Goal: Task Accomplishment & Management: Manage account settings

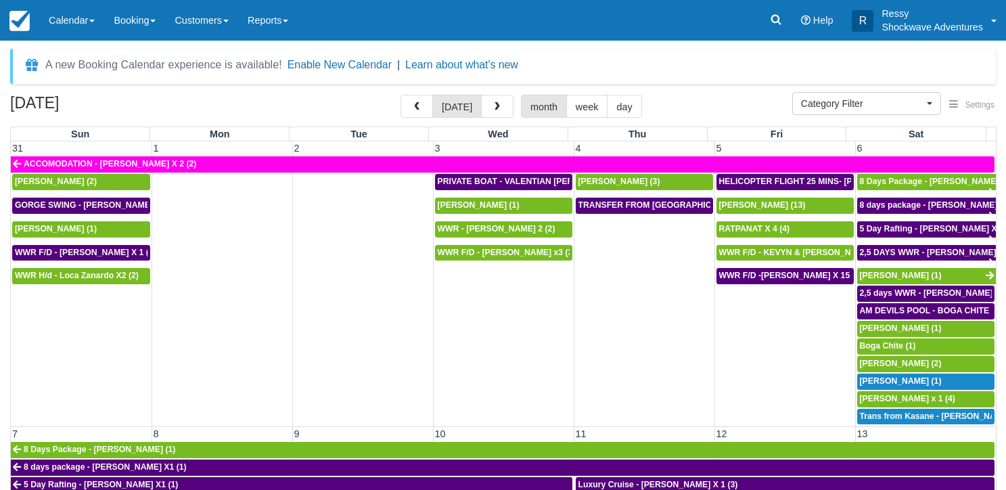
select select
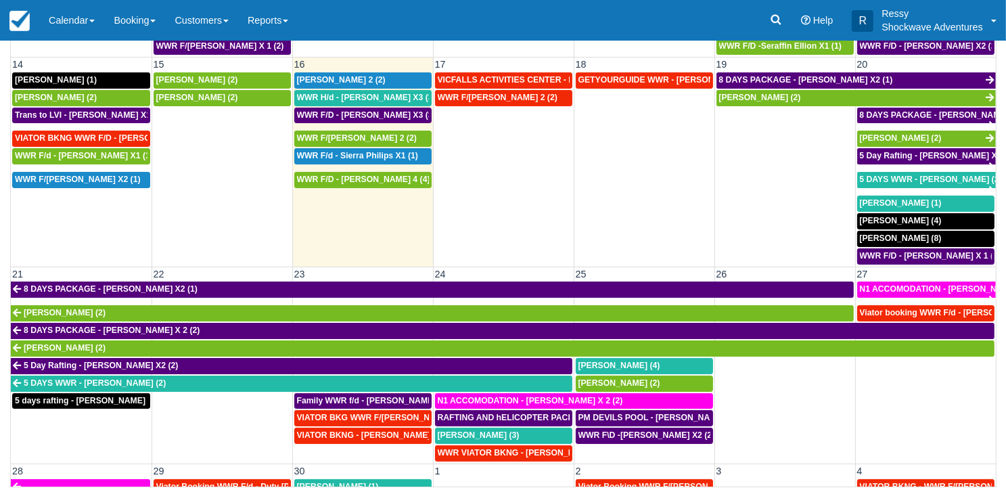
scroll to position [338, 0]
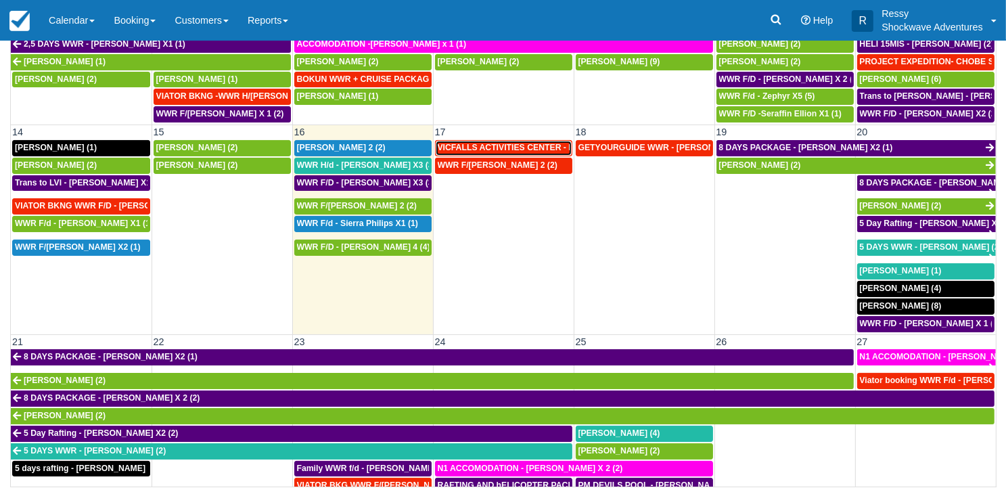
click at [479, 148] on link "VICFALLS ACTIVITIES CENTER - HELICOPTER -Anne Webber X 4 (4)" at bounding box center [503, 148] width 137 height 16
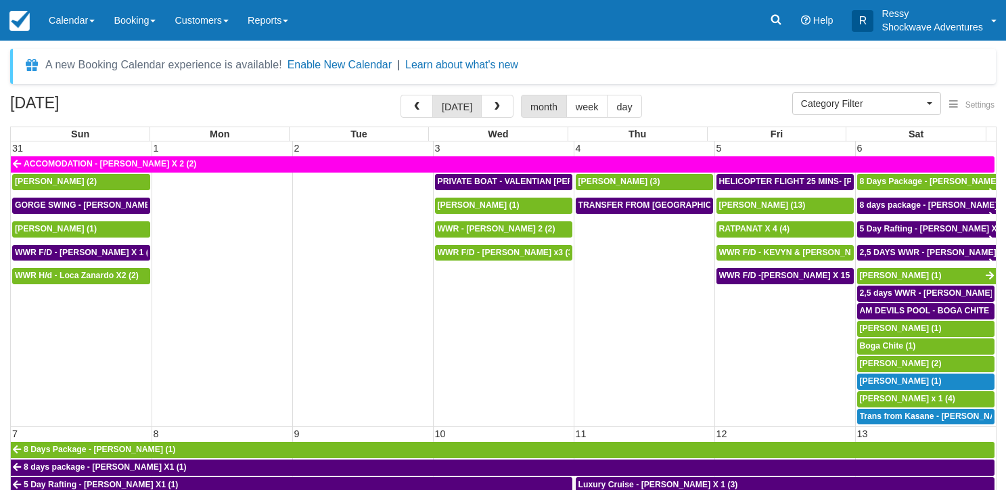
select select
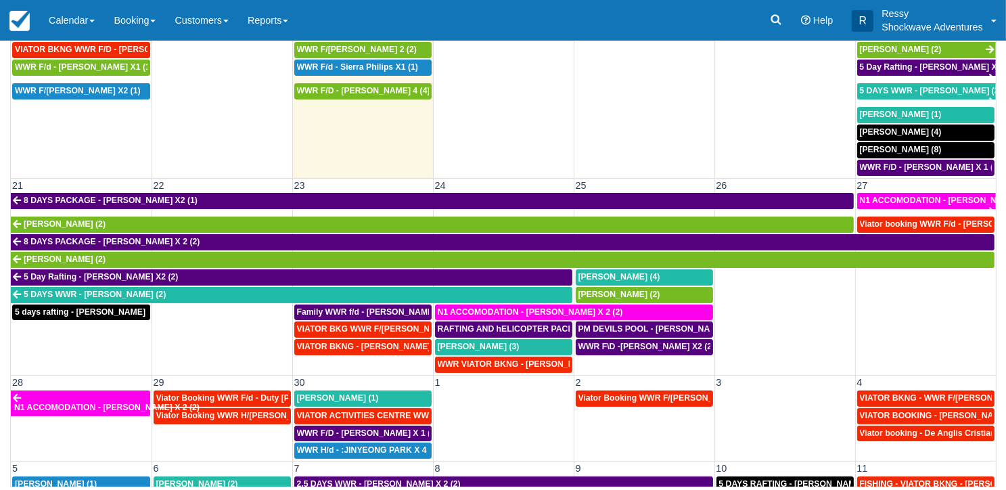
scroll to position [541, 0]
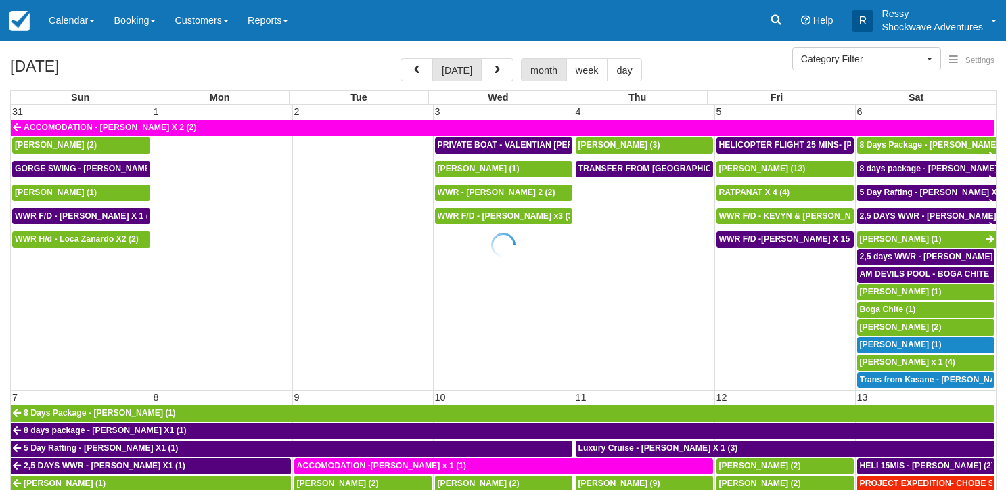
select select
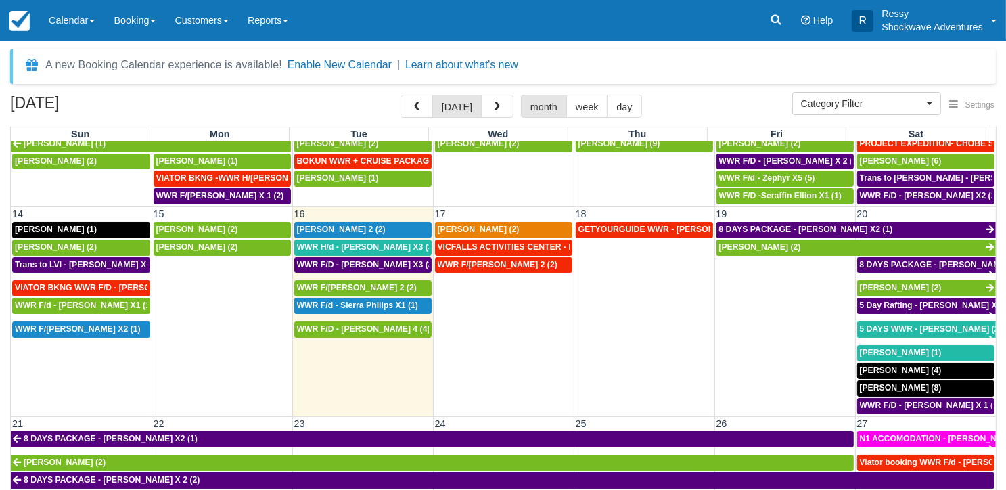
scroll to position [338, 0]
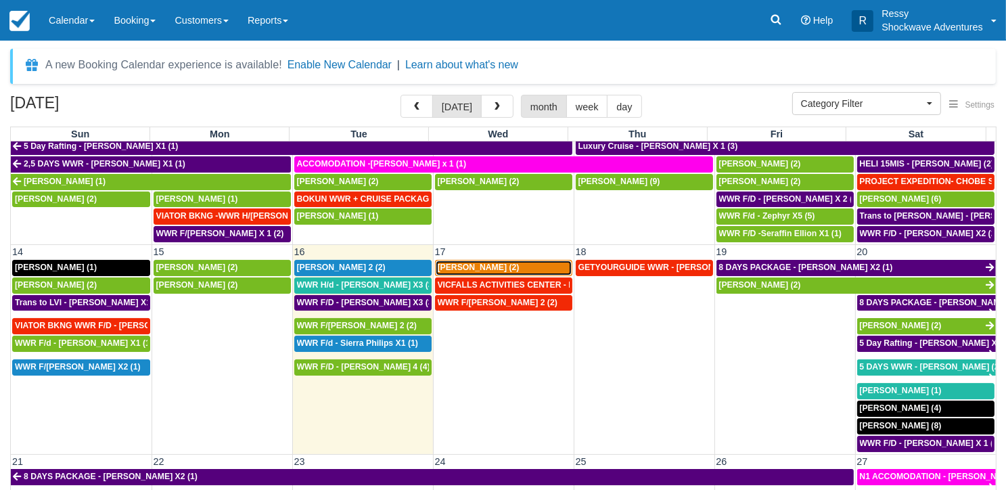
click at [525, 263] on div "[PERSON_NAME] (2)" at bounding box center [504, 268] width 132 height 11
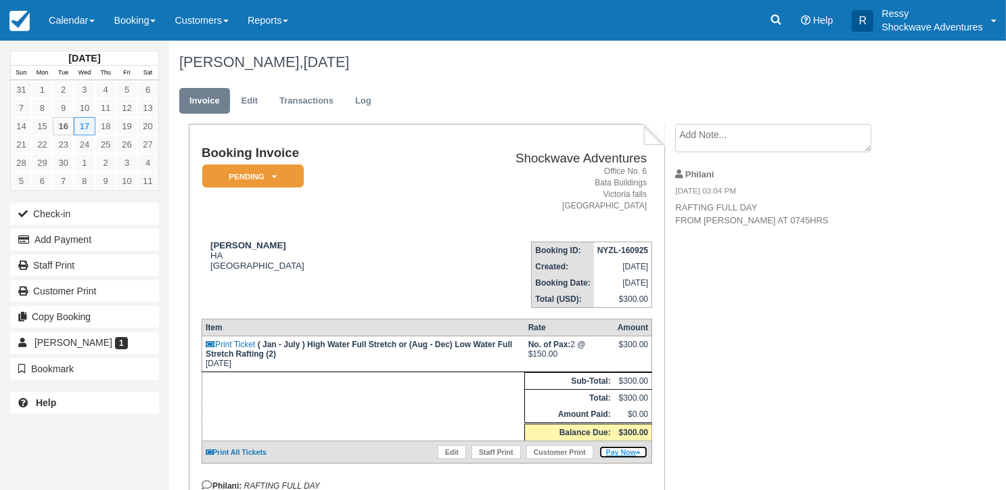
click at [620, 448] on link "Pay Now" at bounding box center [623, 452] width 49 height 14
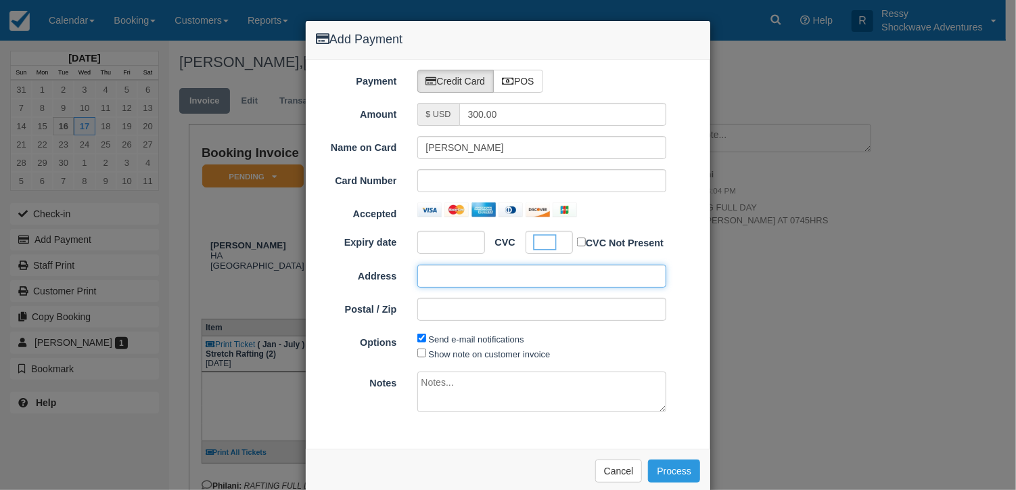
click at [429, 277] on input "Address" at bounding box center [543, 276] width 250 height 23
type input "1421 Lincoln Dr"
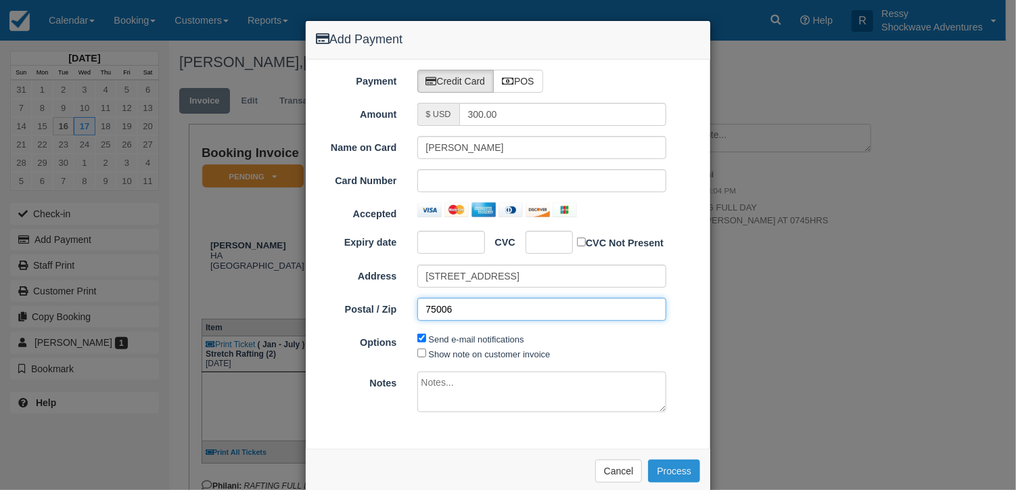
type input "75006"
click at [660, 472] on button "Process" at bounding box center [674, 470] width 52 height 23
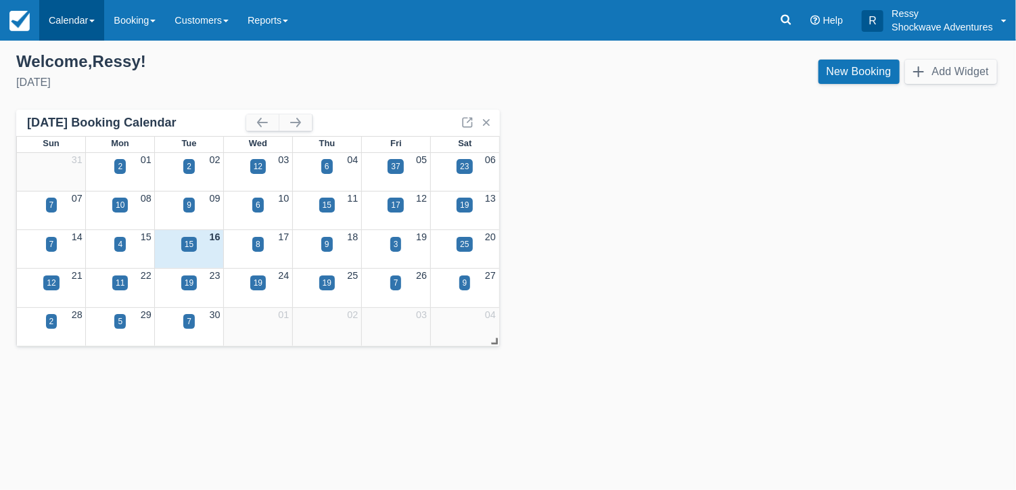
click at [89, 14] on link "Calendar" at bounding box center [71, 20] width 65 height 41
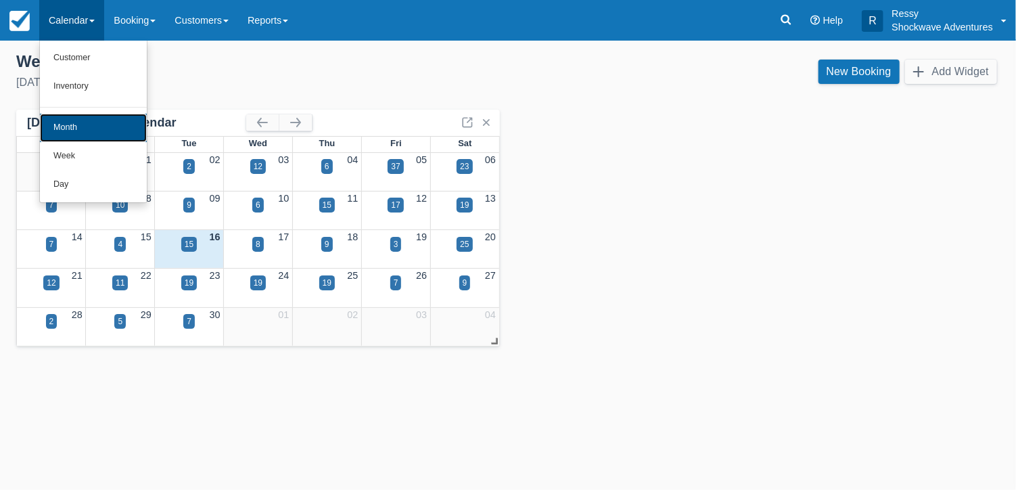
click at [91, 131] on link "Month" at bounding box center [93, 128] width 107 height 28
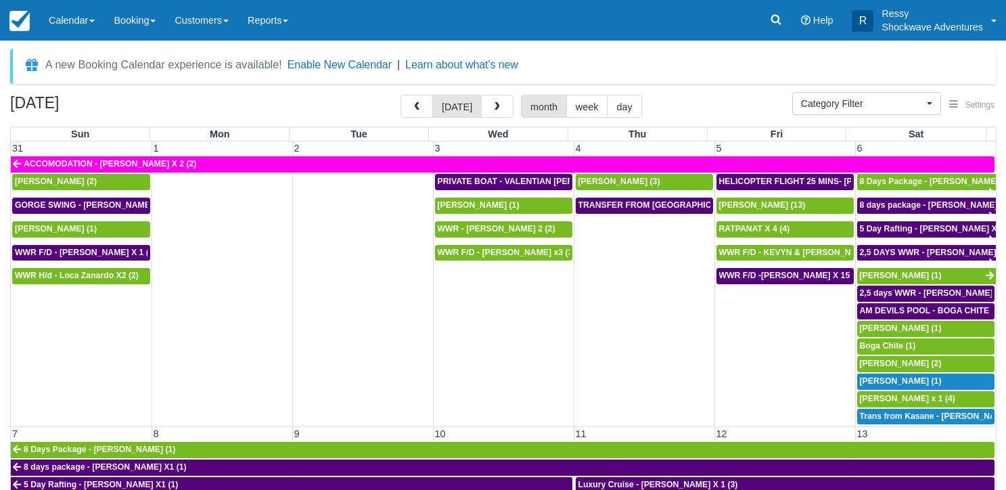
select select
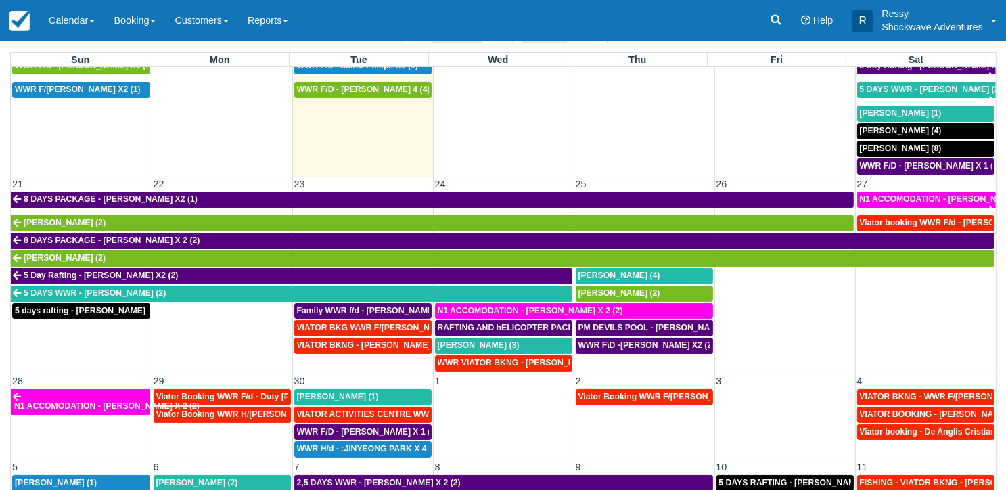
scroll to position [120, 0]
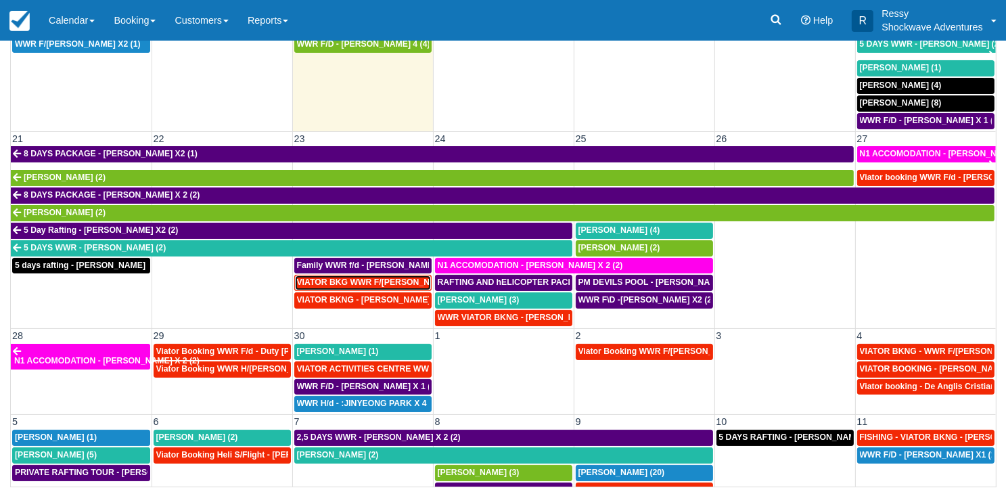
click at [370, 277] on span "VIATOR BKG WWR F/D Leegaard Knudsen, Emil X 2 (2)" at bounding box center [420, 281] width 246 height 9
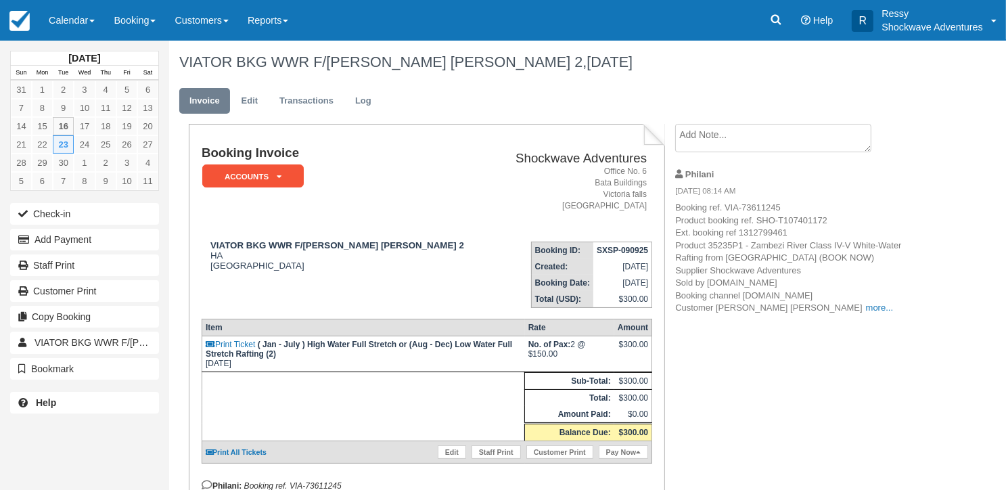
click at [804, 302] on p "Booking ref. VIA-73611245 Product booking ref. SHO-T107401172 Ext. booking ref …" at bounding box center [789, 258] width 228 height 113
click at [866, 305] on link "more..." at bounding box center [879, 307] width 27 height 10
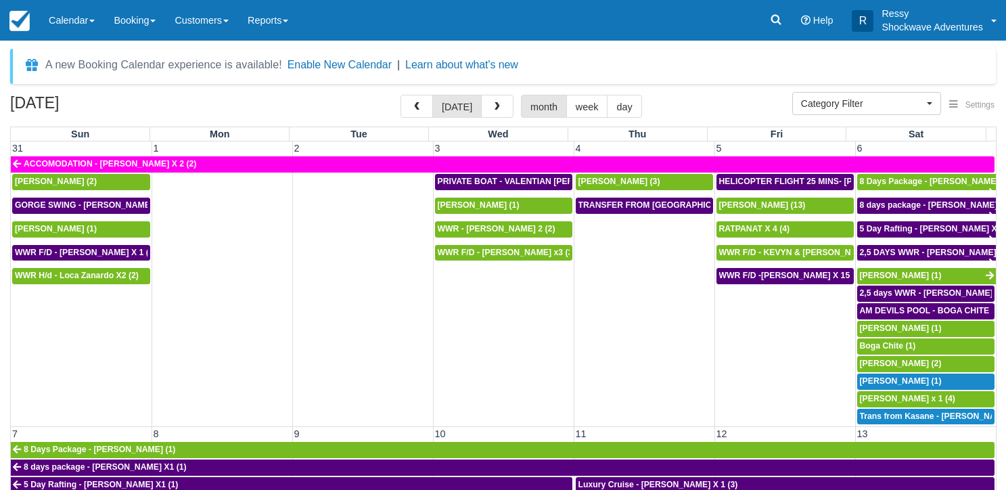
select select
click at [493, 109] on span "button" at bounding box center [497, 106] width 9 height 9
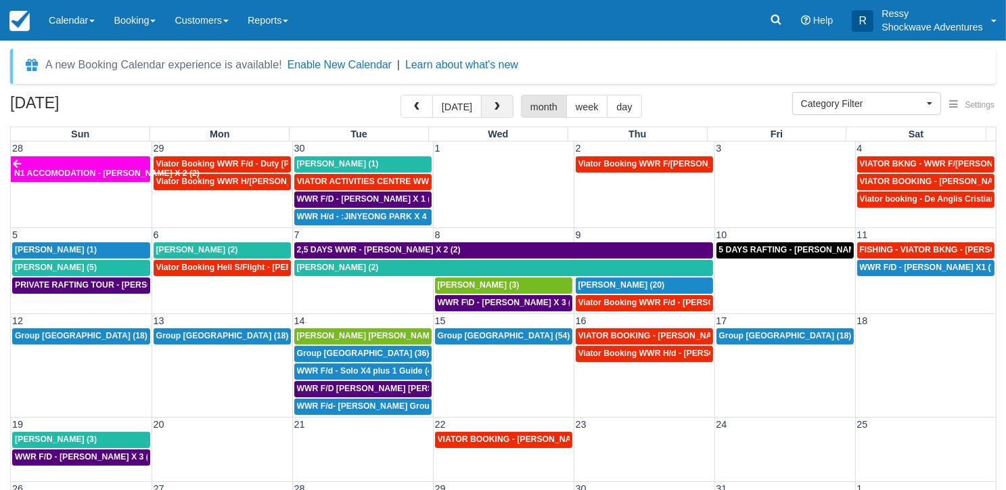
click at [503, 109] on button "button" at bounding box center [497, 106] width 32 height 23
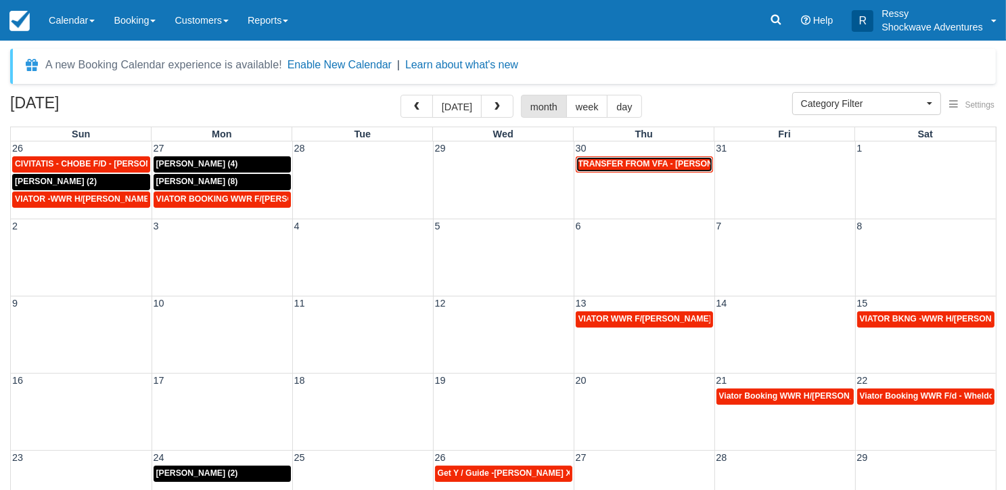
click at [644, 168] on div "TRANSFER FROM VFA - [PERSON_NAME] X 7 adults + 2 adults (9)" at bounding box center [645, 164] width 132 height 11
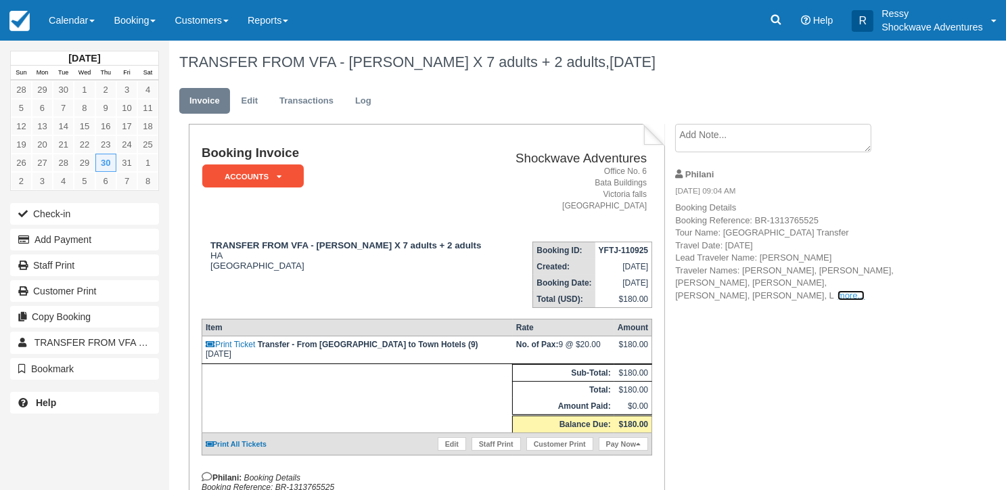
click at [838, 295] on link "more..." at bounding box center [851, 295] width 27 height 10
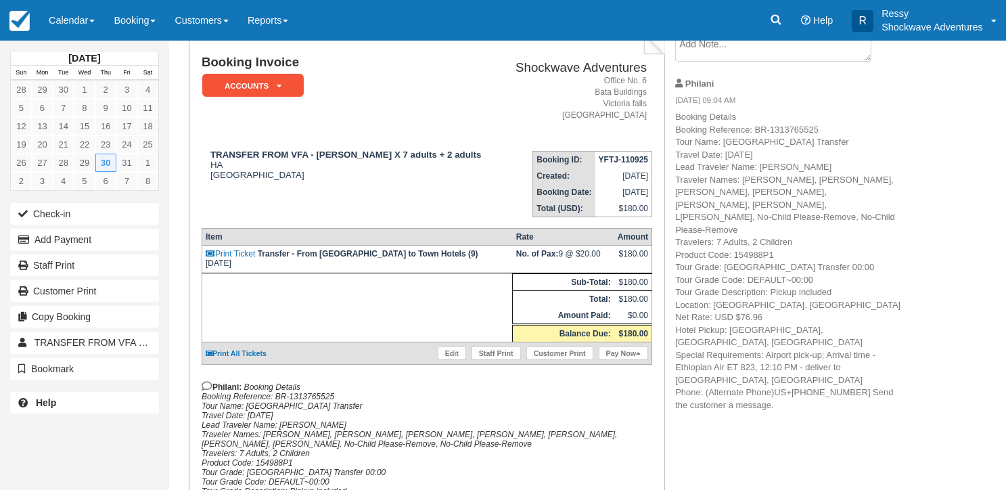
scroll to position [135, 0]
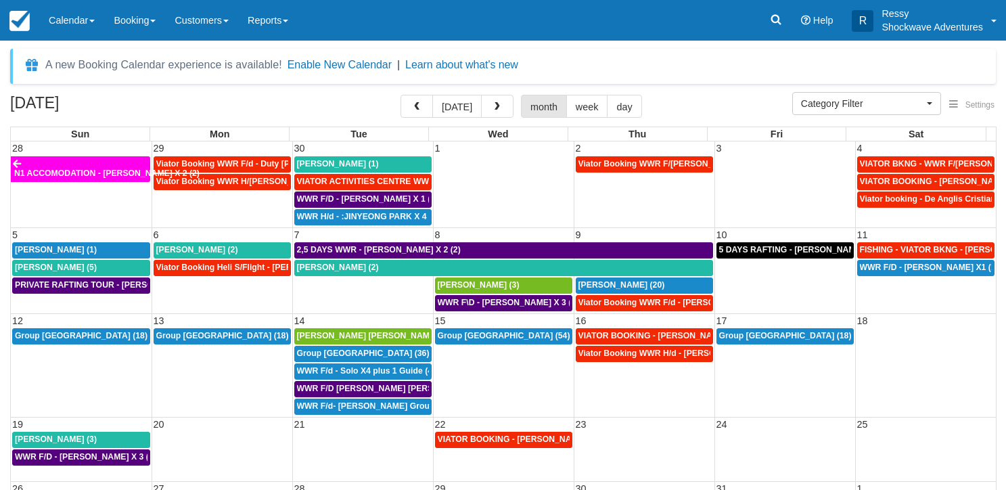
select select
click at [493, 106] on span "button" at bounding box center [497, 106] width 9 height 9
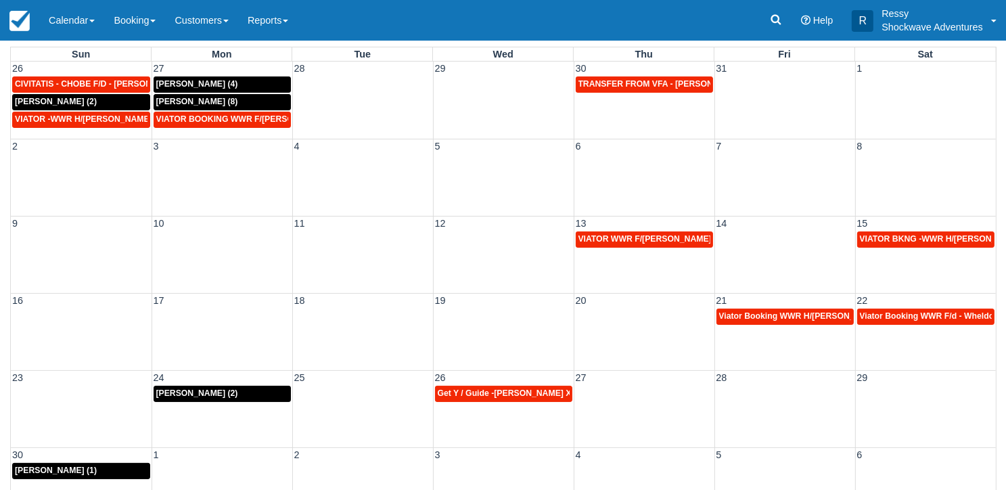
scroll to position [120, 0]
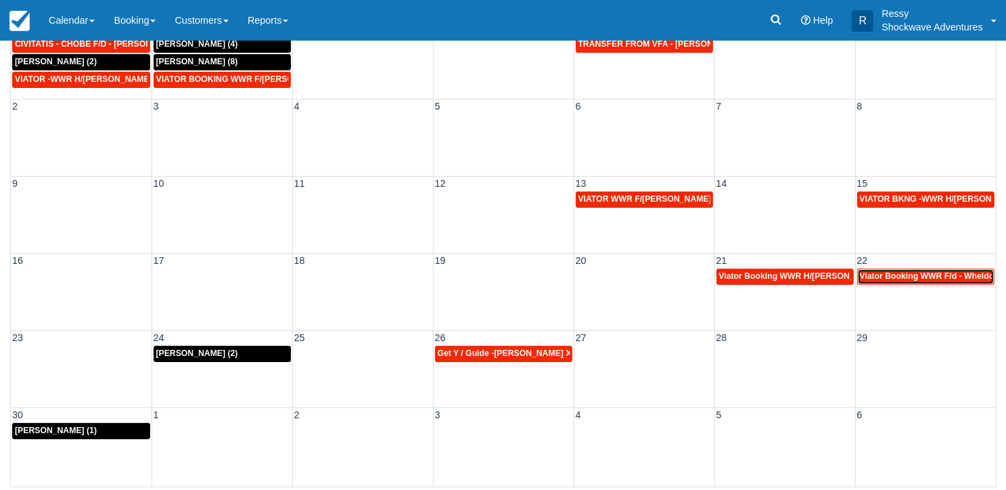
click at [874, 275] on span "Viator Booking WWR F/d - Wheldon, April X 3 (3)" at bounding box center [955, 275] width 190 height 9
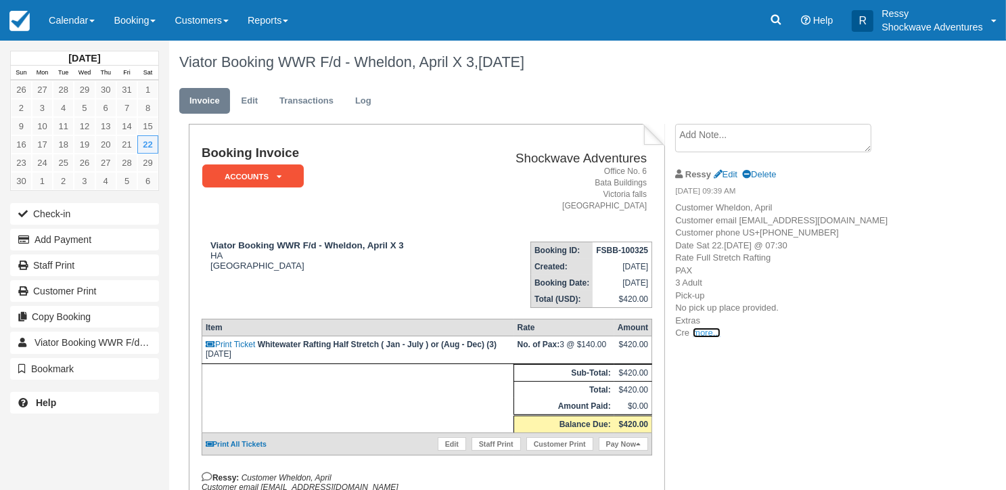
click at [707, 338] on link "more..." at bounding box center [706, 333] width 27 height 10
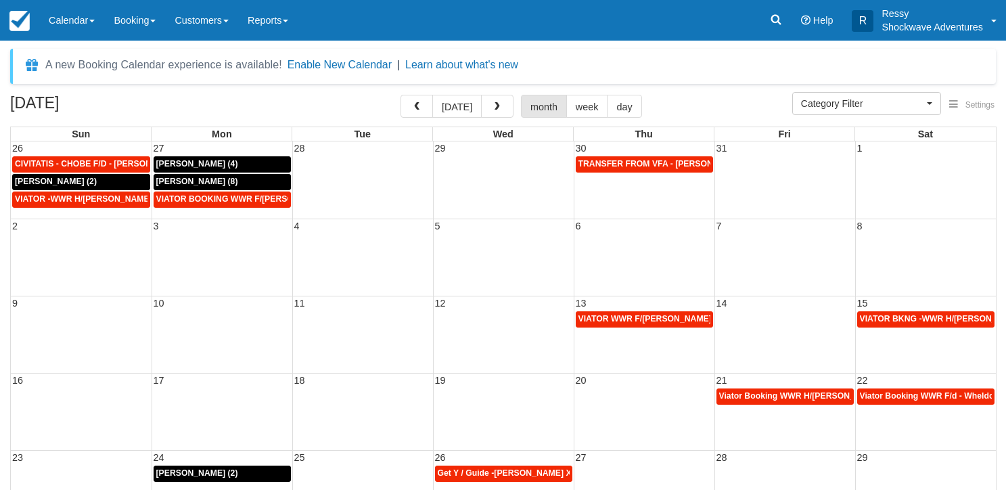
select select
click at [494, 109] on span "button" at bounding box center [497, 106] width 9 height 9
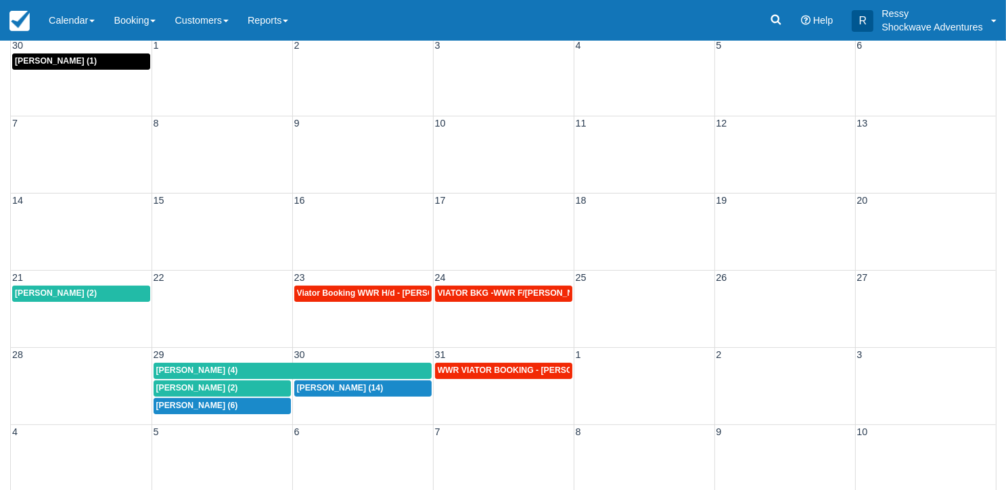
scroll to position [120, 0]
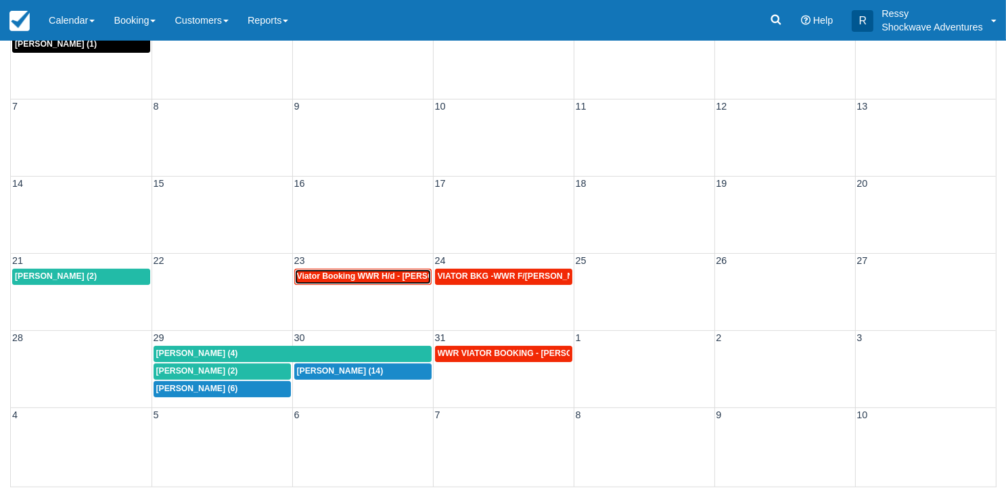
click at [395, 270] on link "Viator Booking WWR H/d - [PERSON_NAME] X 3 (3)" at bounding box center [362, 277] width 137 height 16
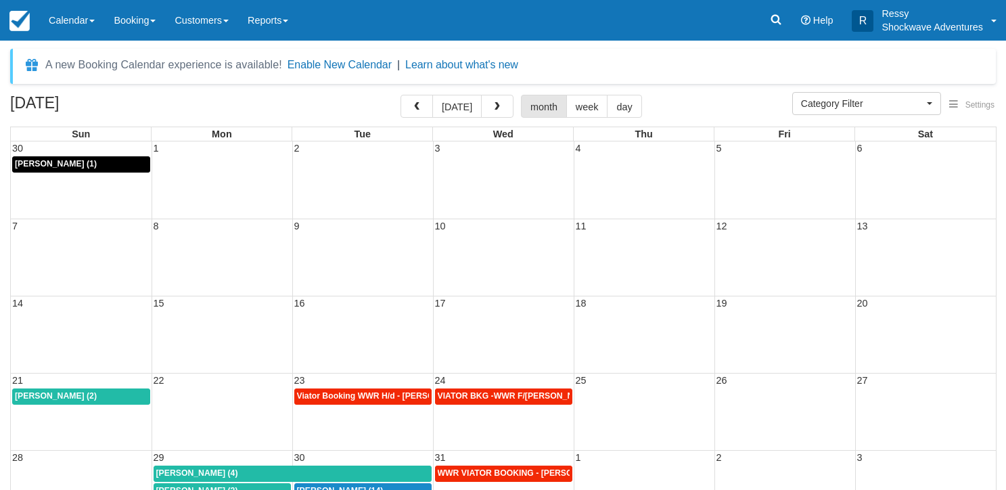
select select
click at [498, 108] on span "button" at bounding box center [497, 106] width 9 height 9
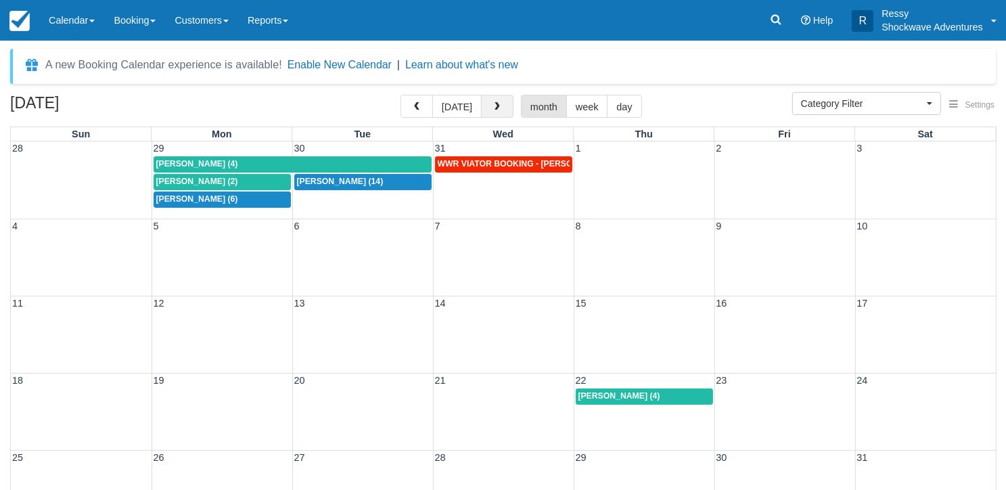
click at [498, 115] on button "button" at bounding box center [497, 106] width 32 height 23
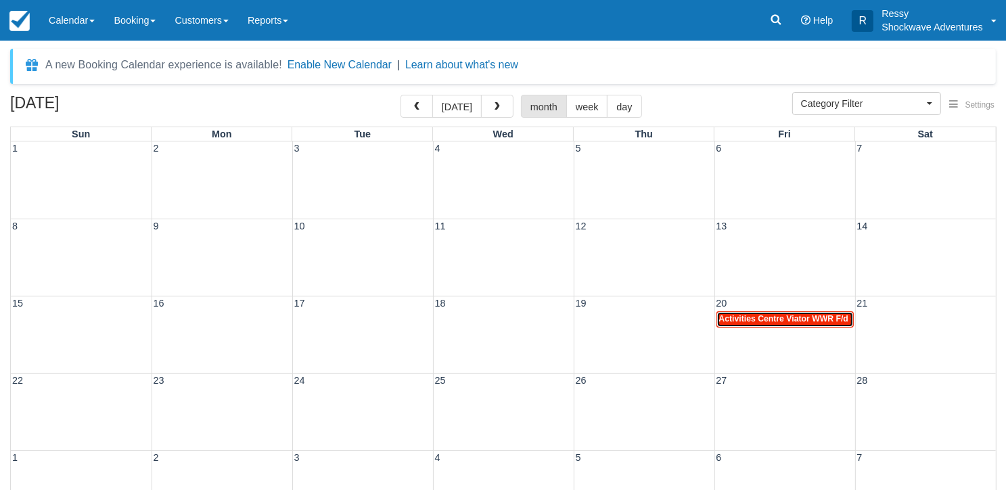
click at [812, 316] on span "Activities Centre Viator WWR F/d - [PERSON_NAME] X 2 (2)" at bounding box center [835, 318] width 233 height 9
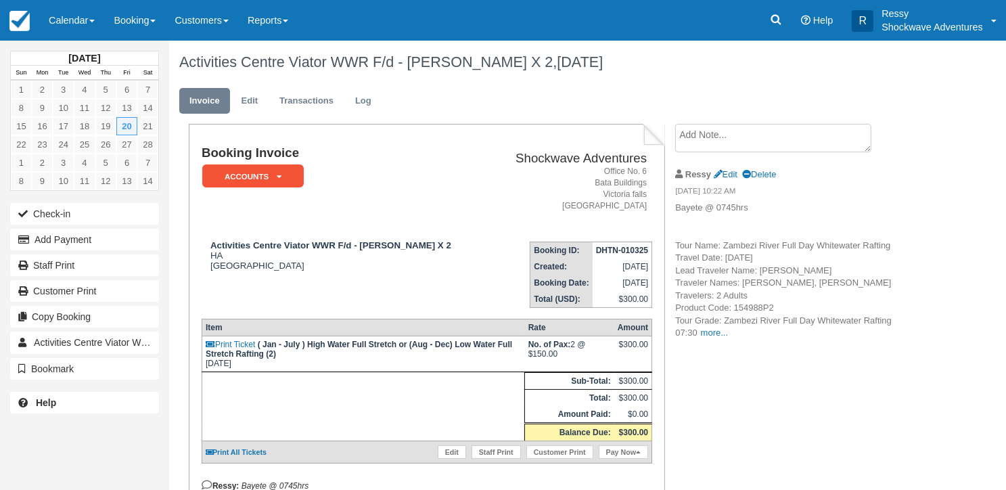
click at [723, 338] on p "Bayete @ 0745hrs Tour Name: Zambezi River Full Day Whitewater Rafting Travel Da…" at bounding box center [789, 271] width 228 height 138
click at [721, 335] on link "more..." at bounding box center [714, 333] width 27 height 10
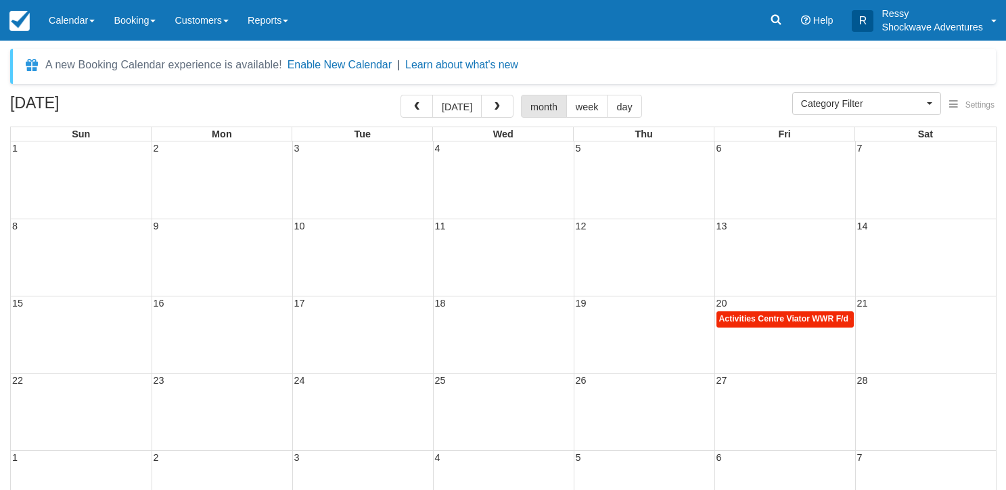
select select
click at [491, 97] on button "button" at bounding box center [497, 106] width 32 height 23
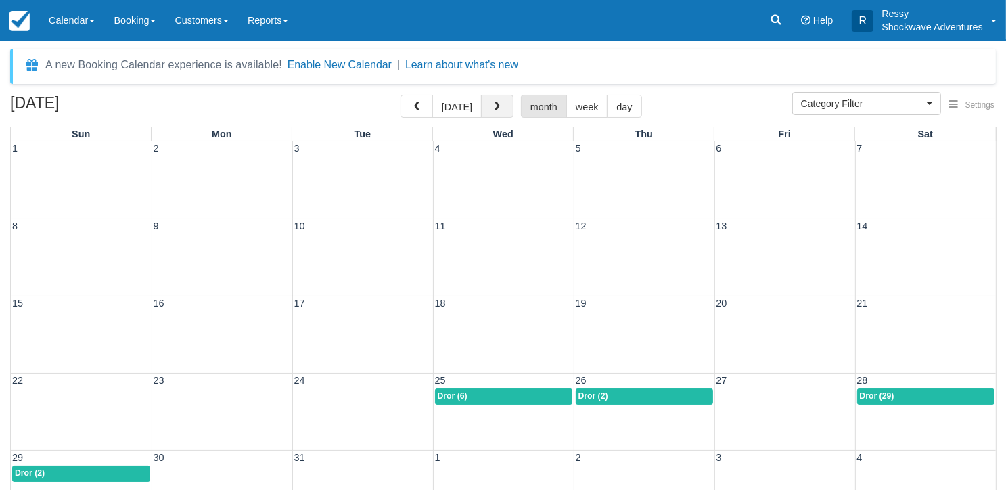
click at [493, 114] on button "button" at bounding box center [497, 106] width 32 height 23
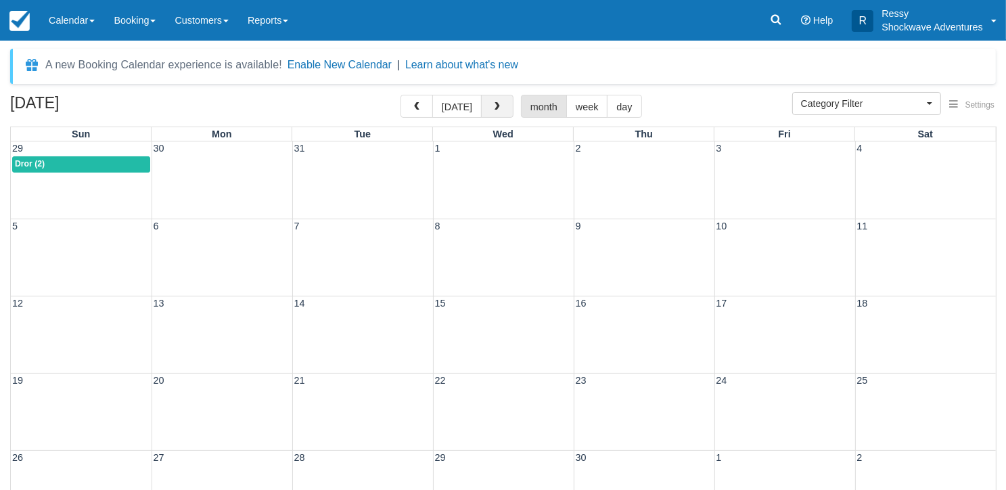
click at [493, 114] on button "button" at bounding box center [497, 106] width 32 height 23
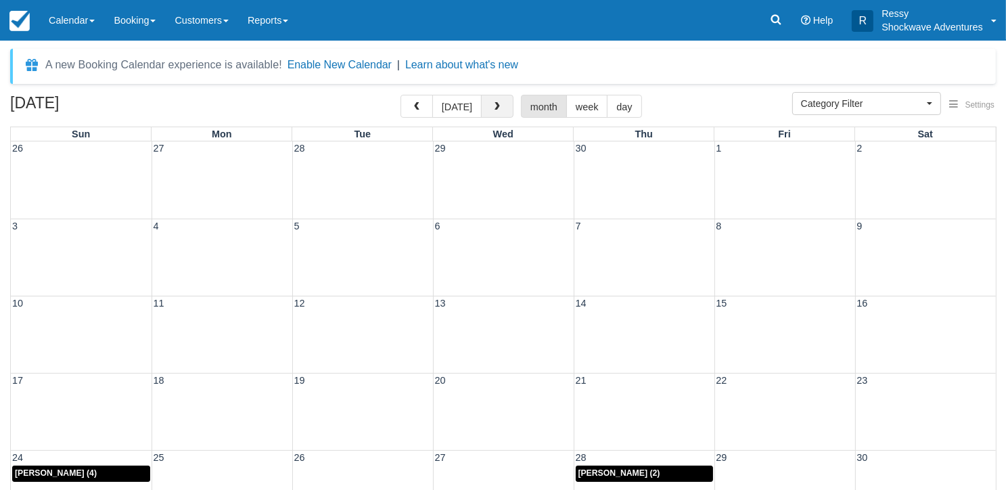
click at [493, 114] on button "button" at bounding box center [497, 106] width 32 height 23
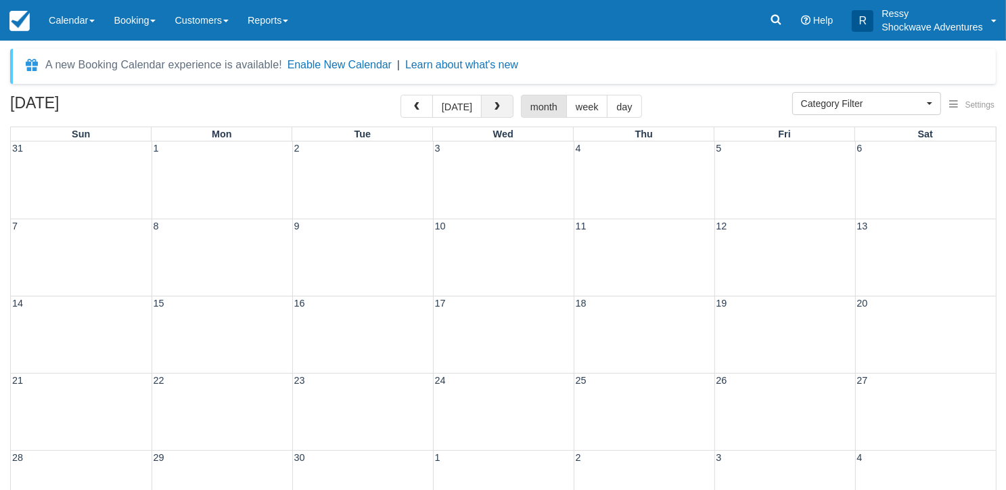
click at [493, 108] on span "button" at bounding box center [497, 106] width 9 height 9
click at [430, 97] on button "button" at bounding box center [417, 106] width 32 height 23
click at [420, 104] on span "button" at bounding box center [416, 106] width 9 height 9
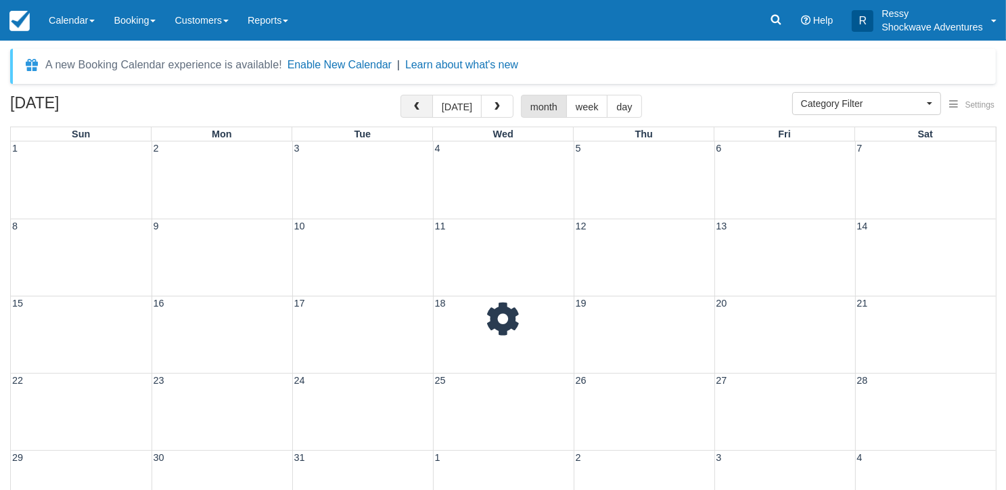
click at [420, 104] on span "button" at bounding box center [416, 106] width 9 height 9
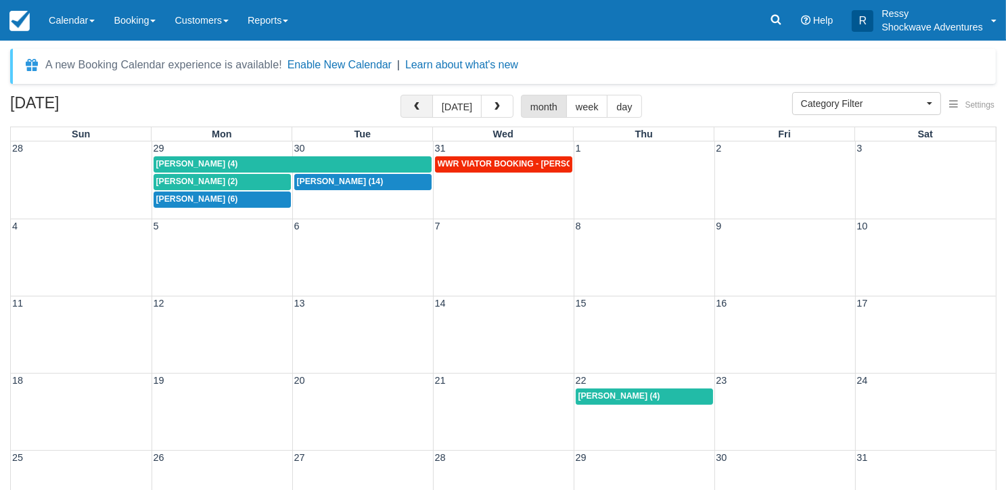
click at [420, 104] on span "button" at bounding box center [416, 106] width 9 height 9
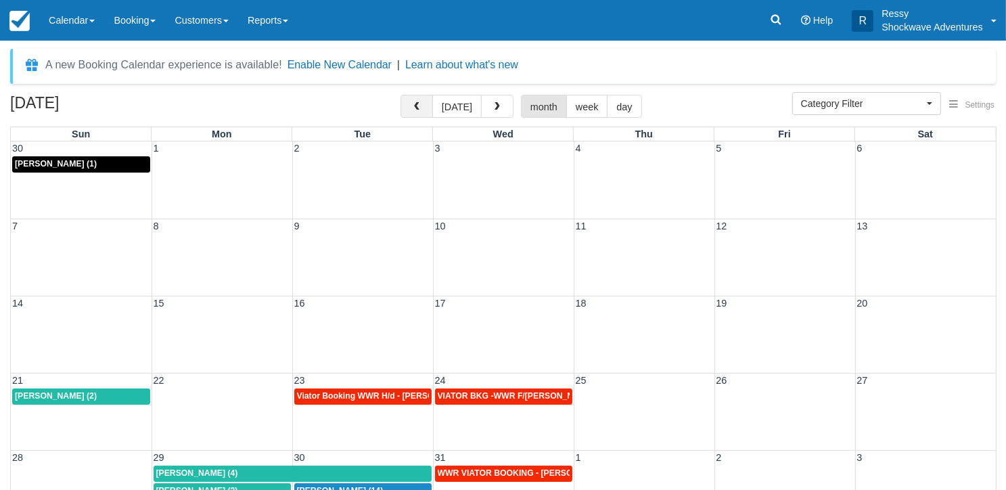
click at [420, 104] on span "button" at bounding box center [416, 106] width 9 height 9
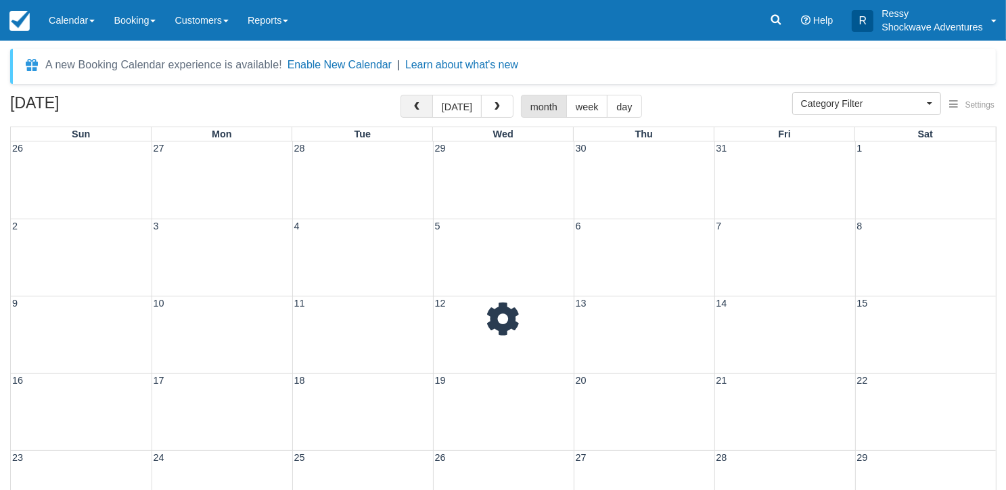
click at [420, 104] on span "button" at bounding box center [416, 106] width 9 height 9
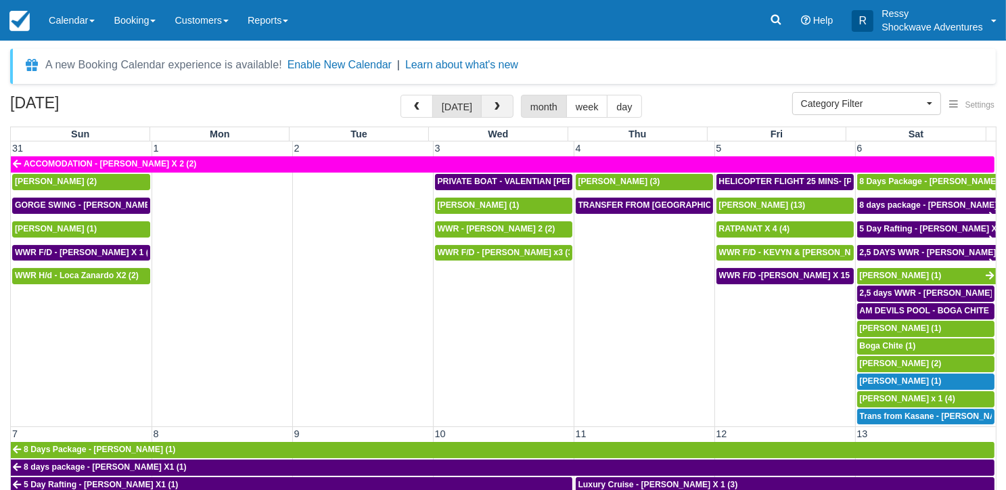
click at [493, 110] on span "button" at bounding box center [497, 106] width 9 height 9
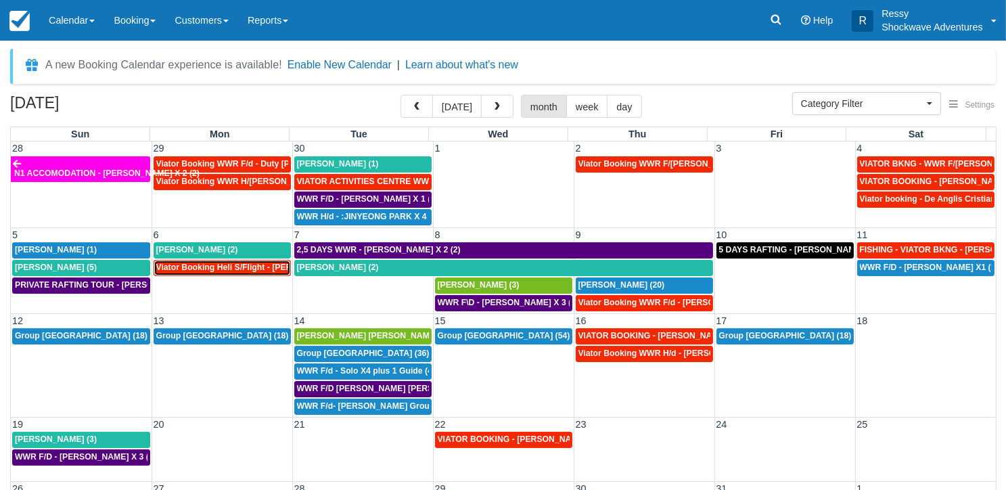
click at [270, 267] on span "Viator Booking Heli S/Flight - [PERSON_NAME] X 1 (1)" at bounding box center [262, 267] width 213 height 9
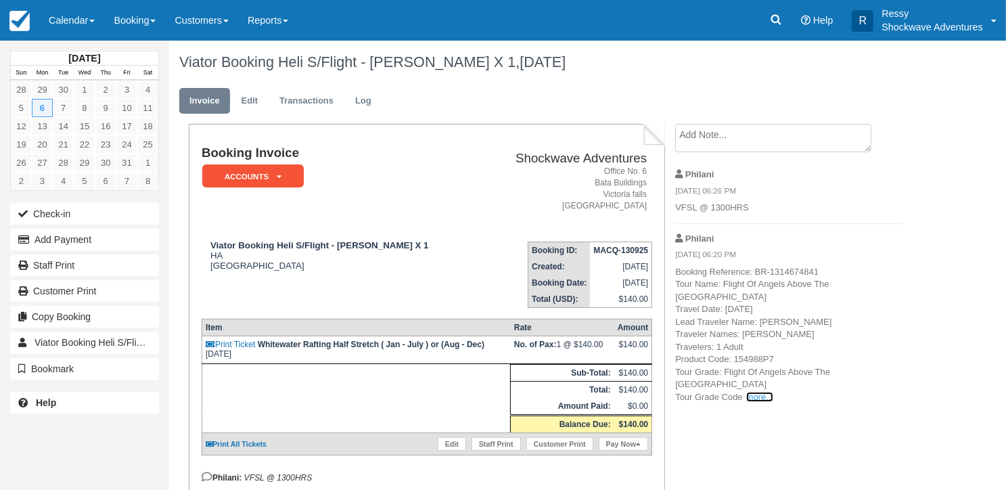
click at [757, 392] on link "more..." at bounding box center [759, 397] width 27 height 10
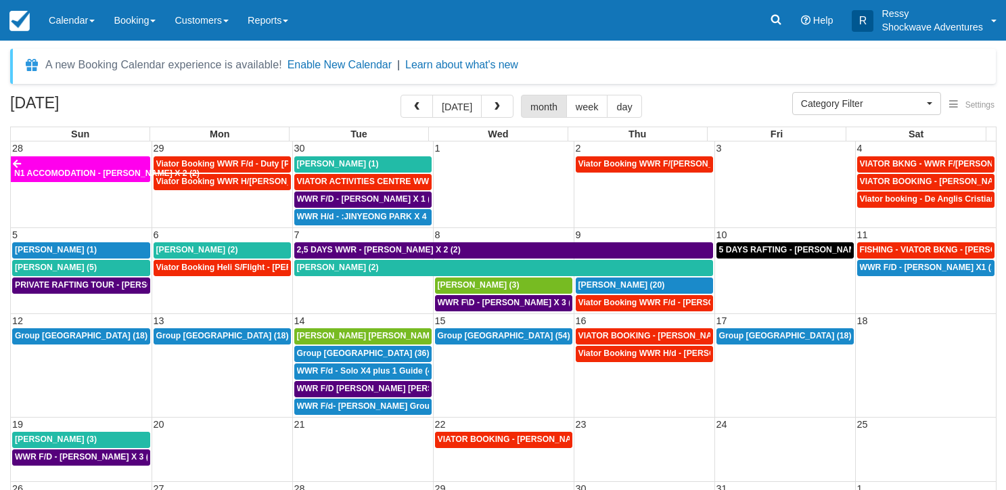
select select
click at [497, 100] on button "button" at bounding box center [497, 106] width 32 height 23
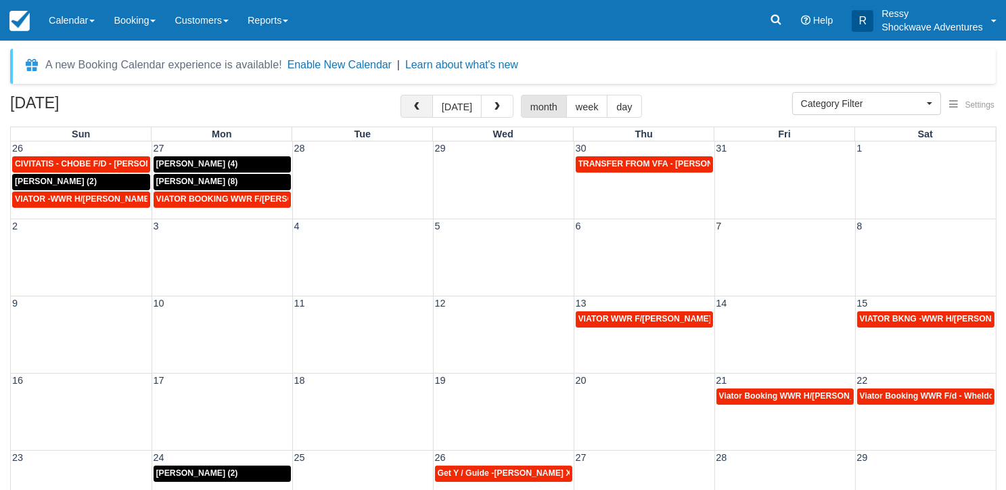
click at [418, 108] on span "button" at bounding box center [416, 106] width 9 height 9
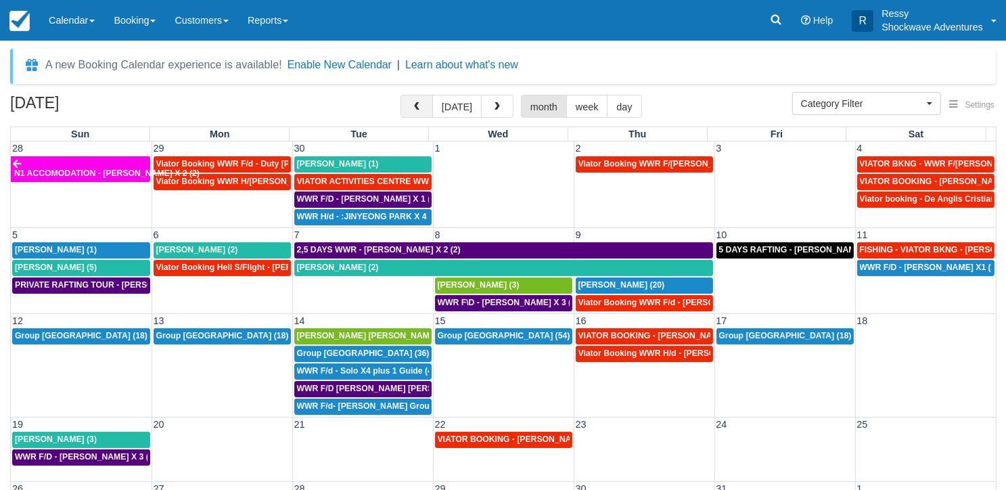
click at [418, 108] on span "button" at bounding box center [416, 106] width 9 height 9
